Goal: Task Accomplishment & Management: Manage account settings

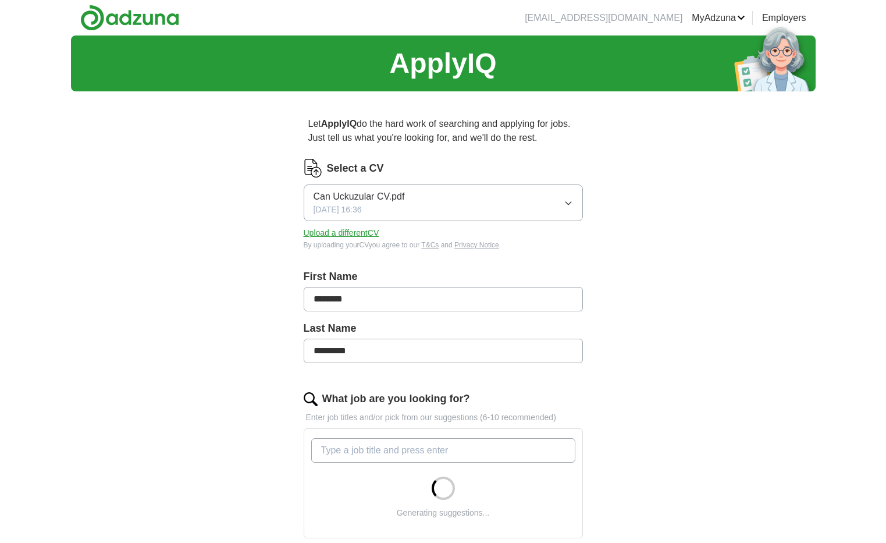
click at [359, 235] on button "Upload a different CV" at bounding box center [342, 233] width 76 height 12
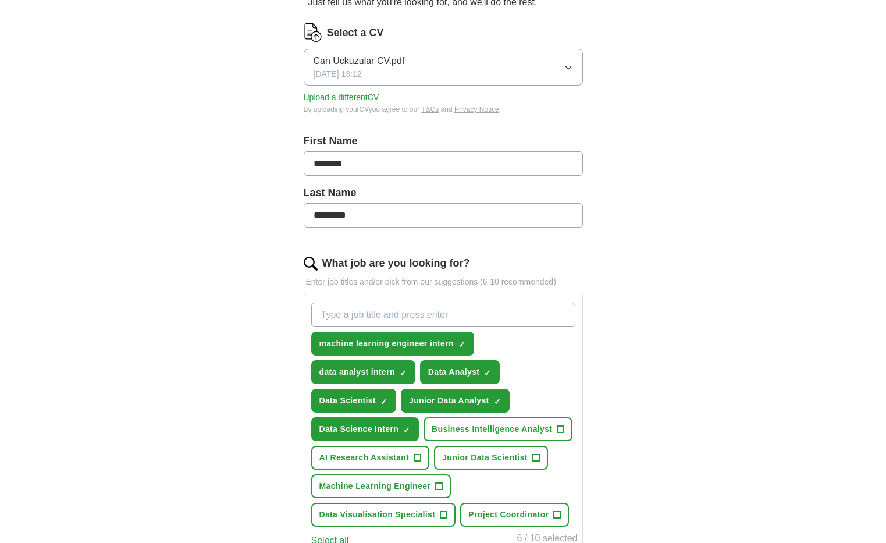
scroll to position [145, 0]
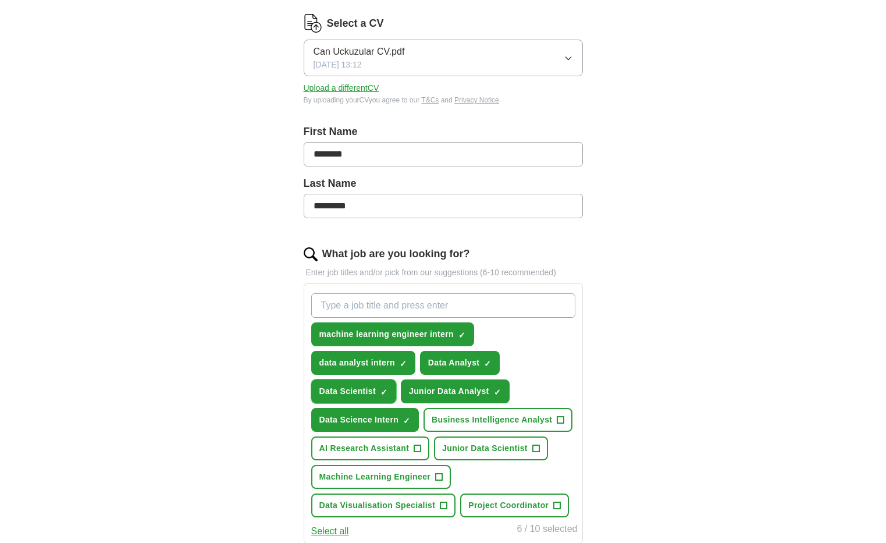
click at [0, 0] on span "×" at bounding box center [0, 0] width 0 height 0
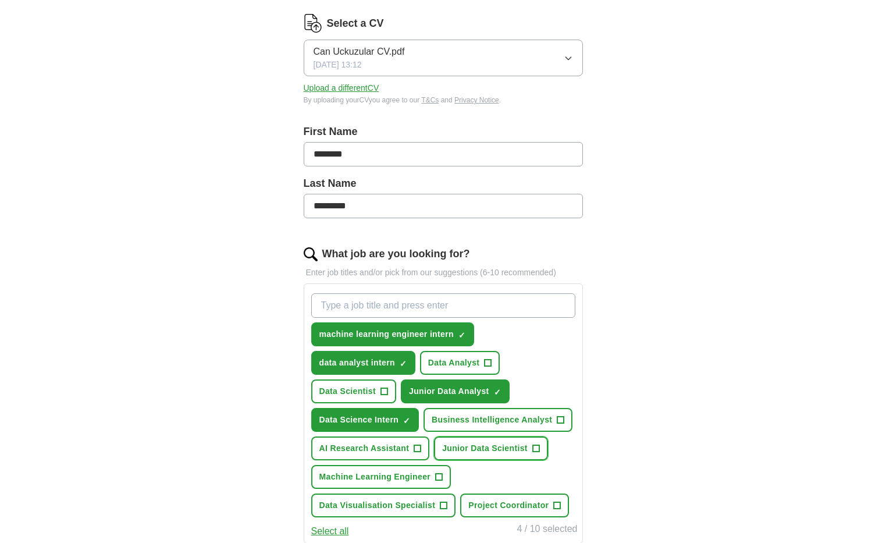
click at [533, 448] on span "+" at bounding box center [535, 448] width 7 height 9
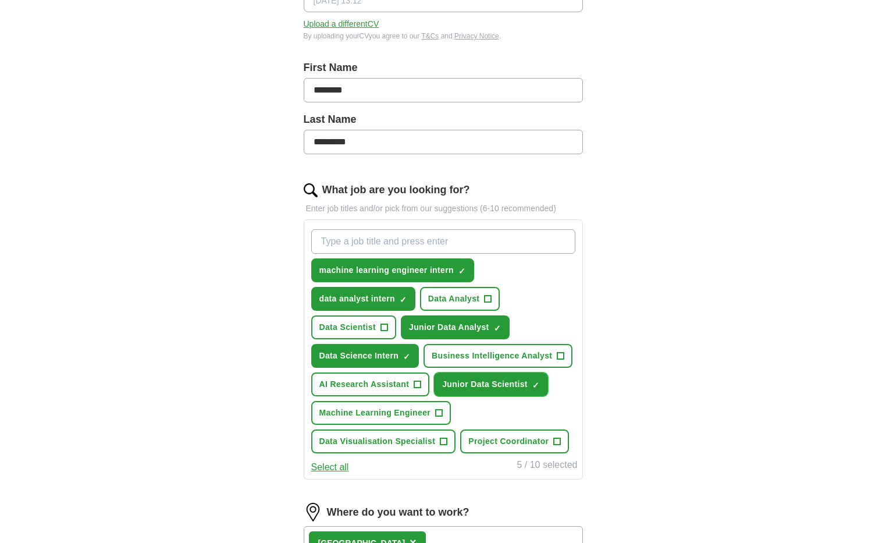
scroll to position [210, 0]
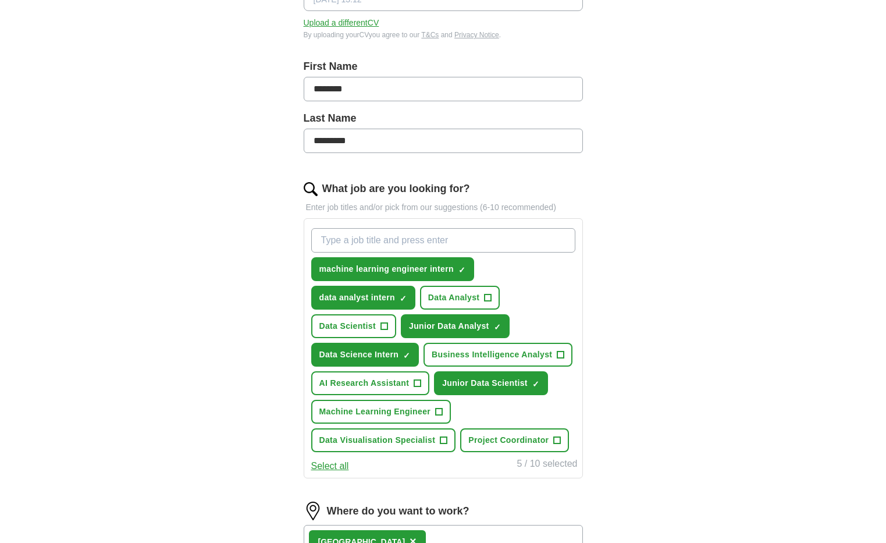
click at [402, 235] on input "What job are you looking for?" at bounding box center [443, 240] width 264 height 24
type input "graduate data analyst"
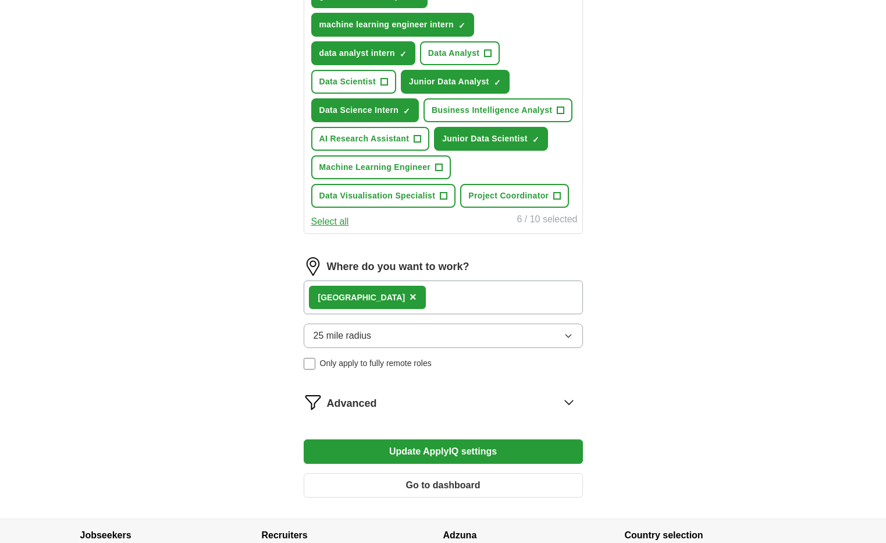
scroll to position [489, 0]
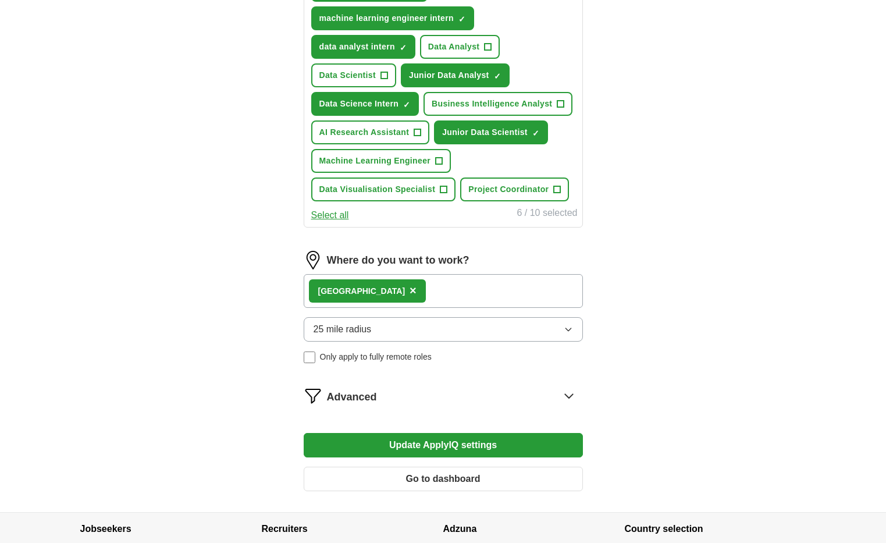
click at [417, 445] on button "Update ApplyIQ settings" at bounding box center [443, 445] width 279 height 24
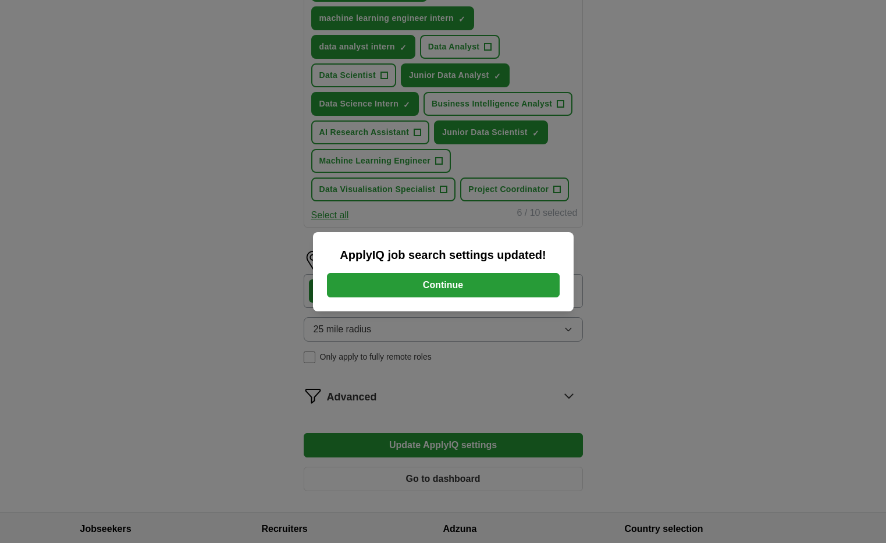
click at [446, 291] on button "Continue" at bounding box center [443, 285] width 233 height 24
